Goal: Task Accomplishment & Management: Manage account settings

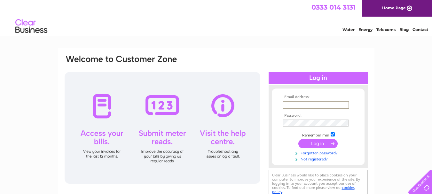
click at [289, 103] on input "text" at bounding box center [315, 105] width 66 height 8
type input "mail@scottishowlcentre.com"
click at [315, 142] on input "submit" at bounding box center [317, 142] width 39 height 9
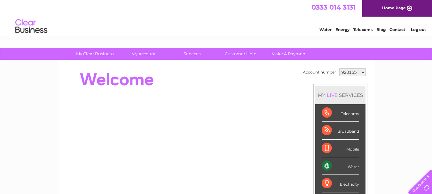
click at [363, 71] on select "920155 1054470" at bounding box center [352, 72] width 27 height 8
select select "1054470"
click at [339, 68] on select "920155 1054470" at bounding box center [352, 72] width 27 height 8
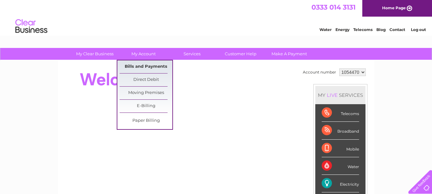
click at [157, 63] on link "Bills and Payments" at bounding box center [145, 66] width 53 height 13
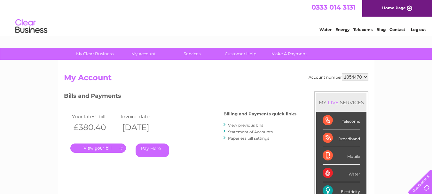
click at [99, 145] on link "." at bounding box center [98, 147] width 56 height 9
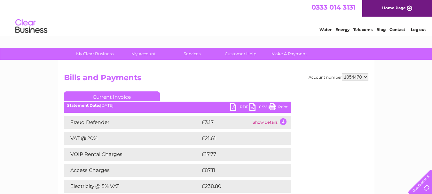
click at [242, 105] on link "PDF" at bounding box center [239, 107] width 19 height 9
